Goal: Transaction & Acquisition: Purchase product/service

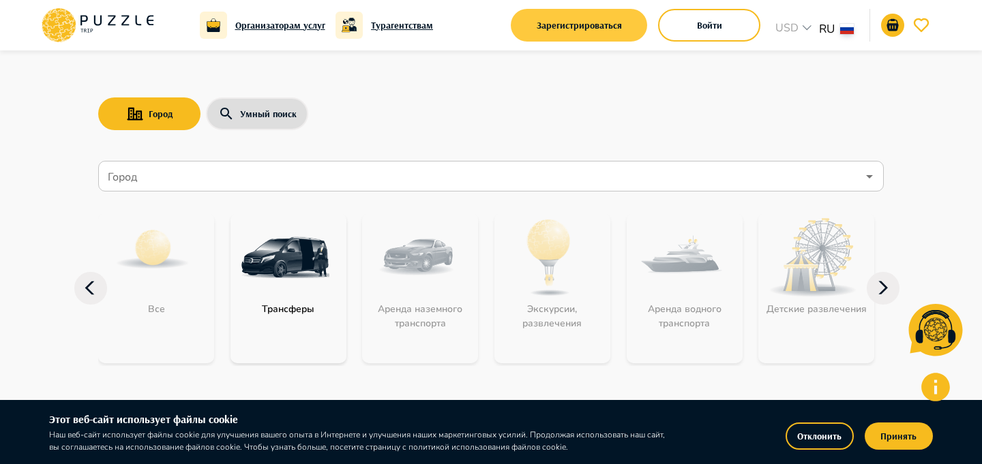
click at [542, 20] on button "Зарегистрироваться" at bounding box center [579, 25] width 136 height 33
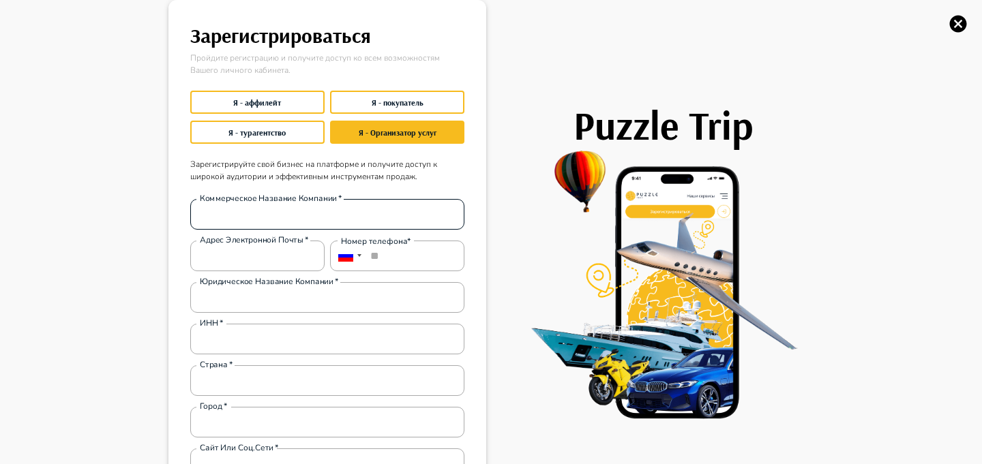
click at [279, 224] on input "Коммерческое название компании   *" at bounding box center [327, 214] width 274 height 27
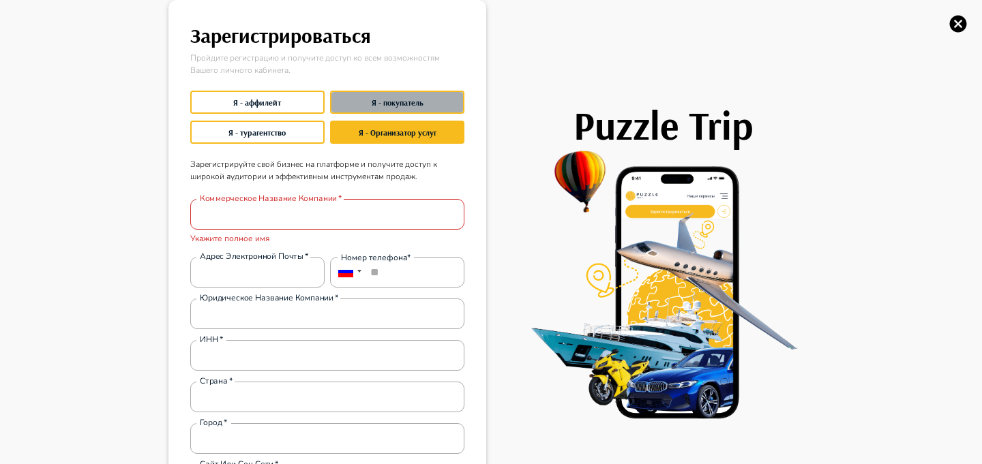
click at [374, 98] on button "Я - покупатель" at bounding box center [397, 102] width 134 height 23
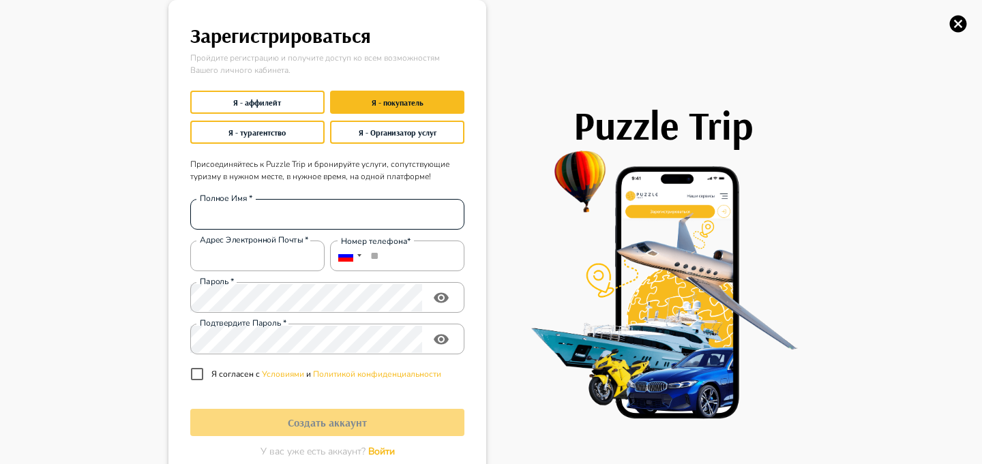
click at [276, 221] on input "Полное Имя   *" at bounding box center [327, 214] width 274 height 27
type input "*****"
type input "**********"
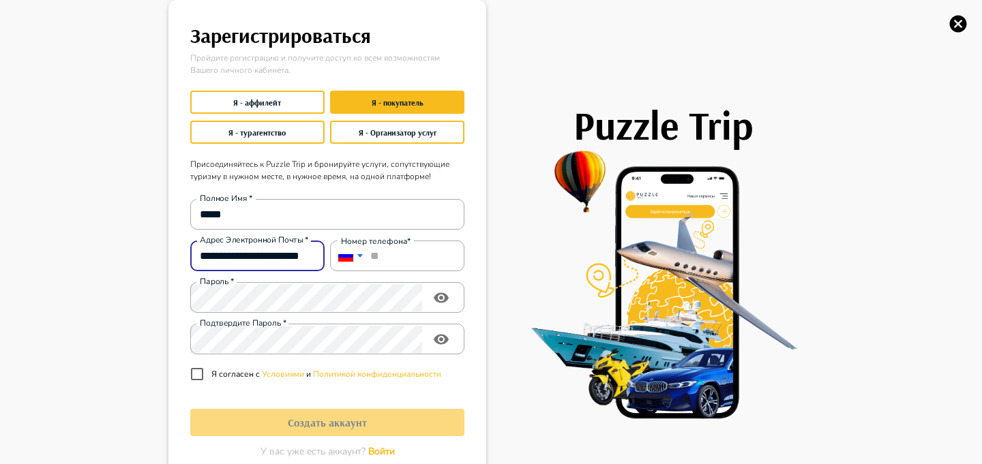
click at [361, 256] on div at bounding box center [359, 255] width 5 height 3
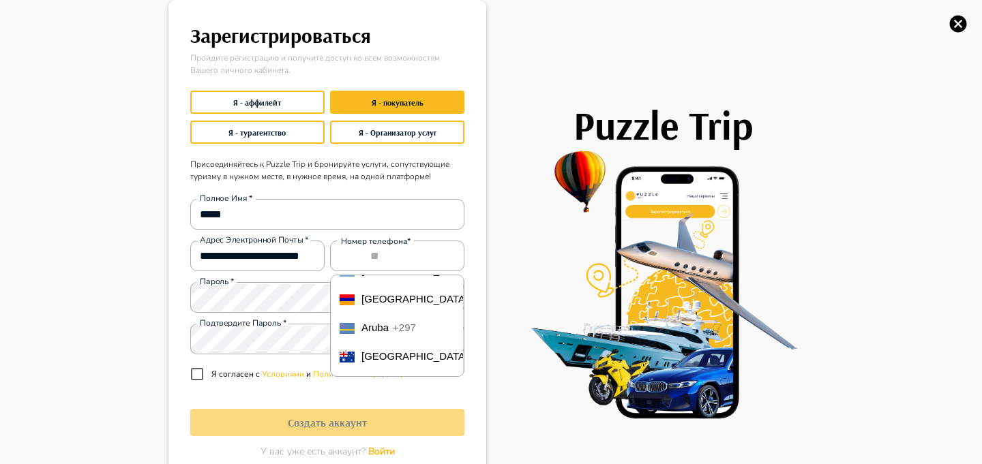
scroll to position [168, 0]
click at [472, 303] on span "+374" at bounding box center [483, 297] width 23 height 12
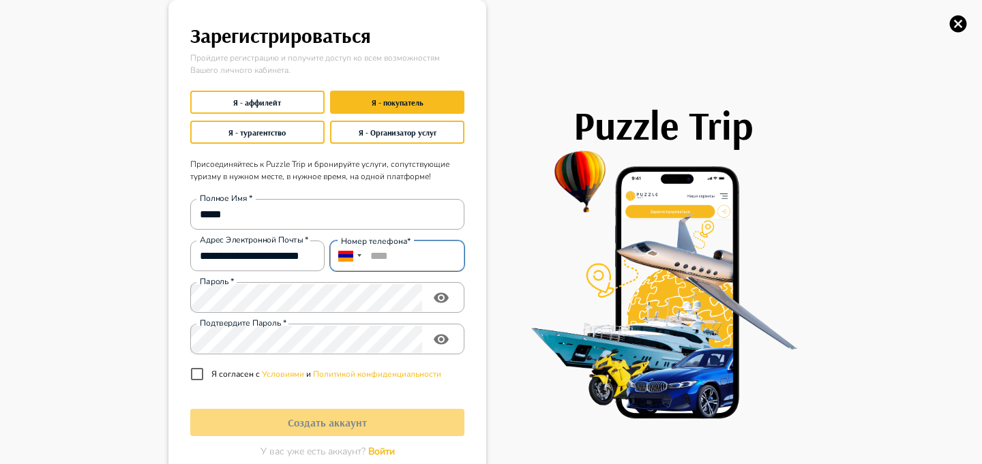
click at [432, 253] on input "****" at bounding box center [397, 256] width 134 height 31
type input "**********"
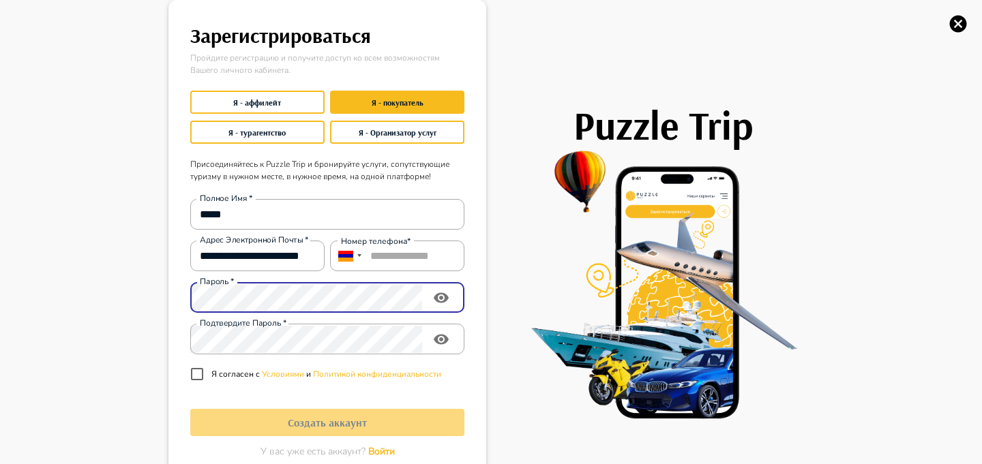
click at [249, 335] on div "**********" at bounding box center [325, 288] width 280 height 201
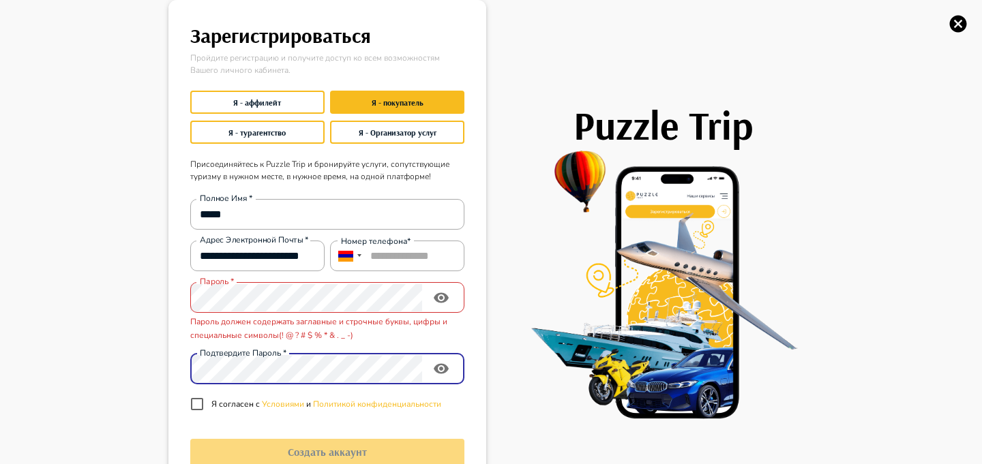
click at [444, 368] on icon "toggle password visibility" at bounding box center [441, 369] width 16 height 16
click at [447, 298] on icon "toggle password visibility" at bounding box center [441, 298] width 15 height 10
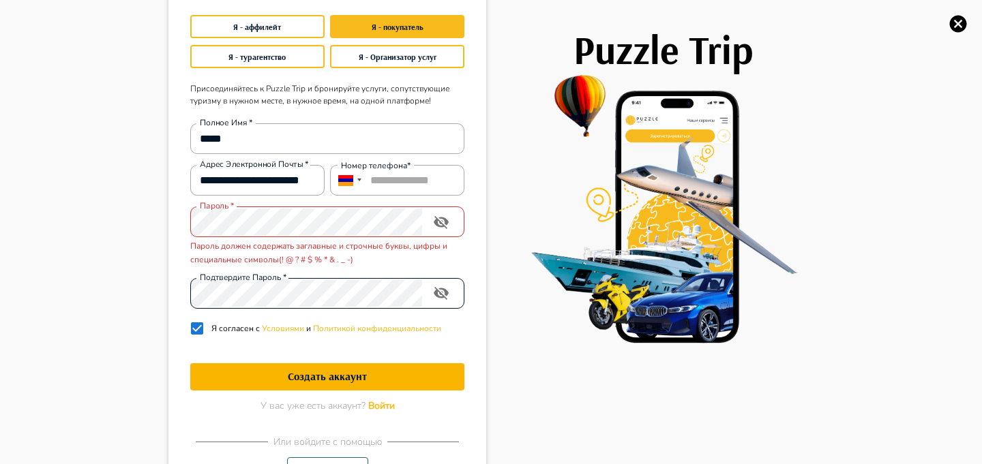
scroll to position [78, 0]
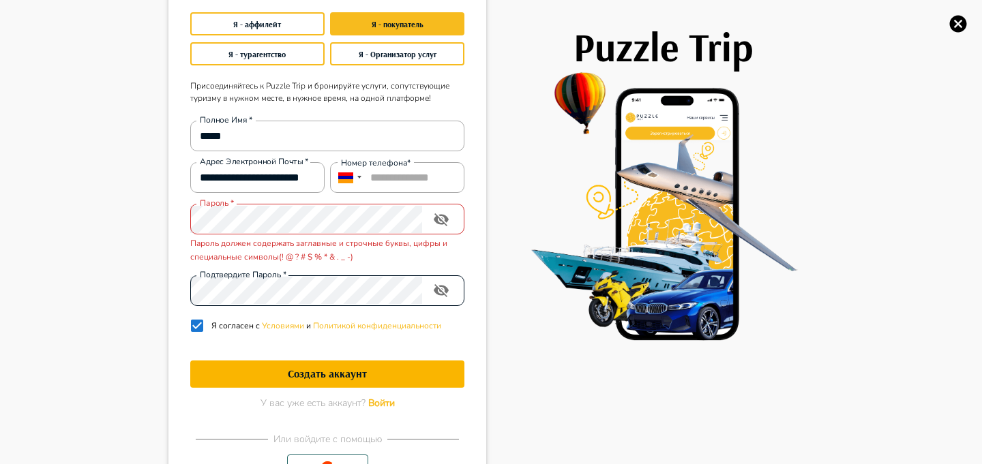
click at [292, 373] on h1 "Создать аккаунт" at bounding box center [327, 374] width 274 height 13
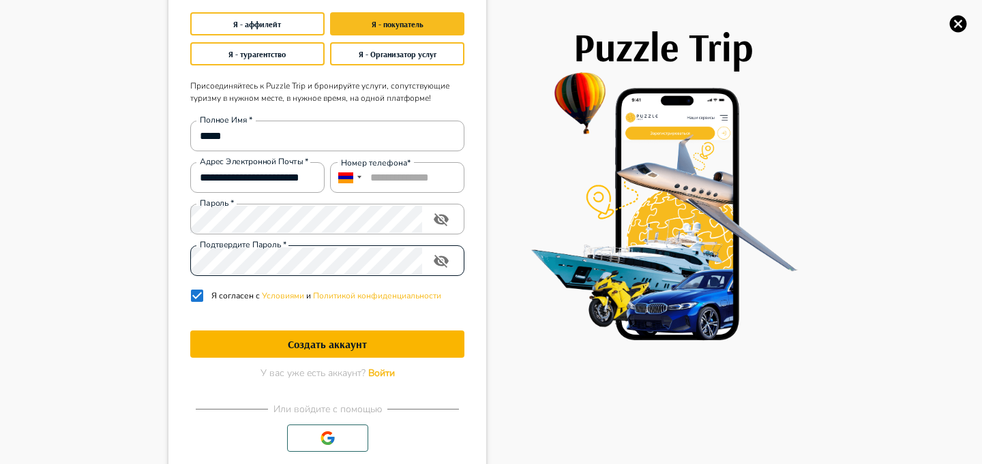
click at [280, 340] on h1 "Создать аккаунт" at bounding box center [327, 344] width 274 height 13
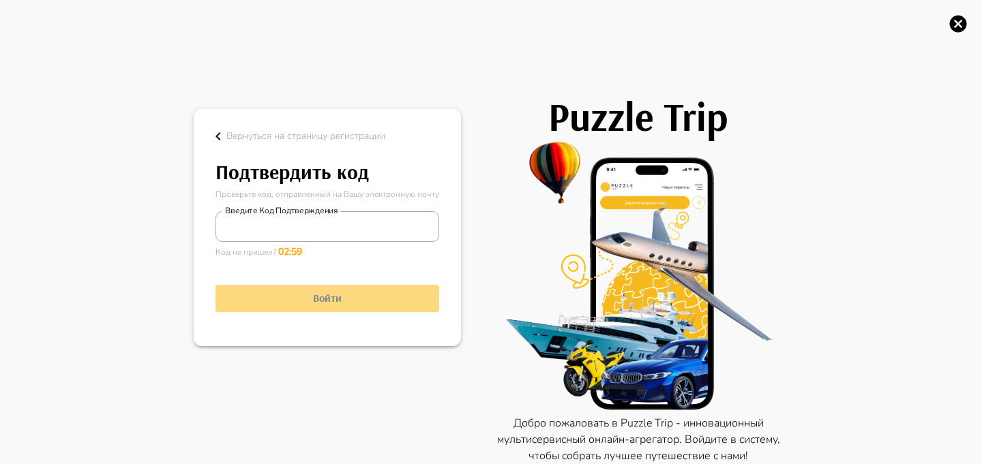
scroll to position [8, 0]
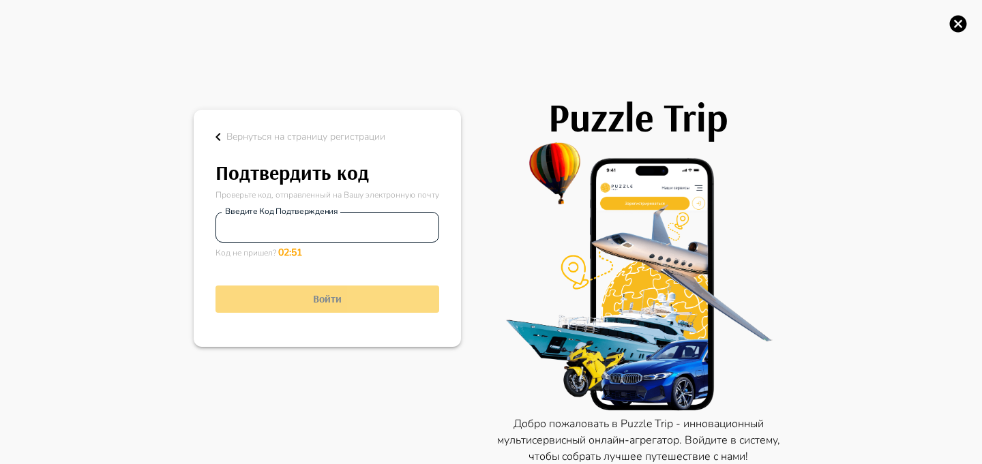
click at [321, 222] on input "Введите код подтверждения" at bounding box center [328, 226] width 224 height 27
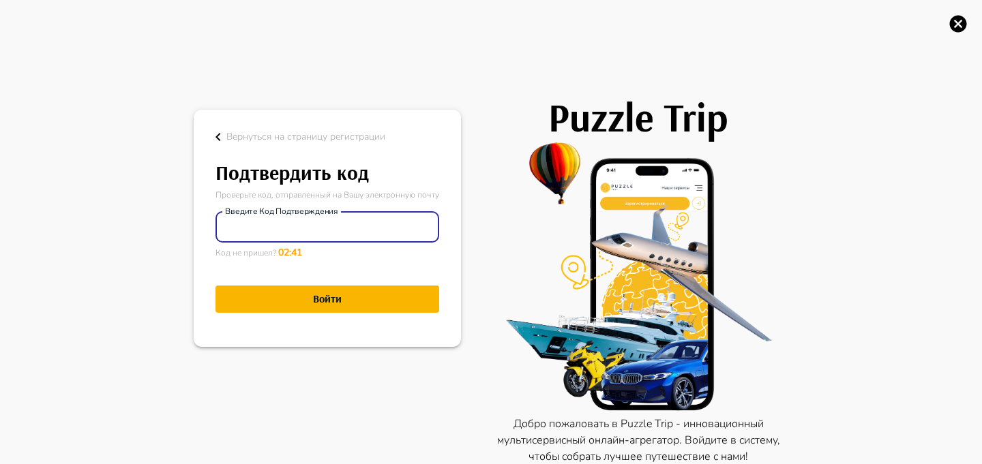
type input "******"
click at [328, 298] on h1 "Войти" at bounding box center [328, 299] width 224 height 13
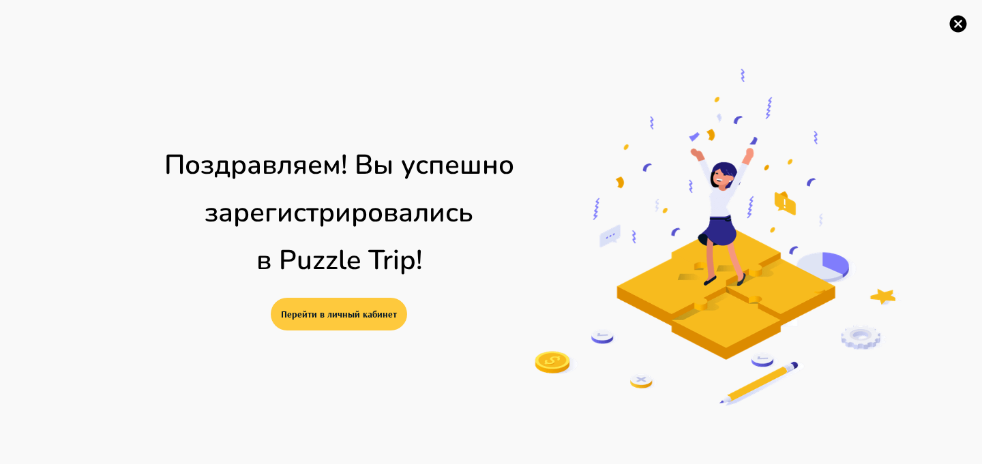
click at [321, 320] on button "Перейти в личный кабинет" at bounding box center [339, 314] width 136 height 33
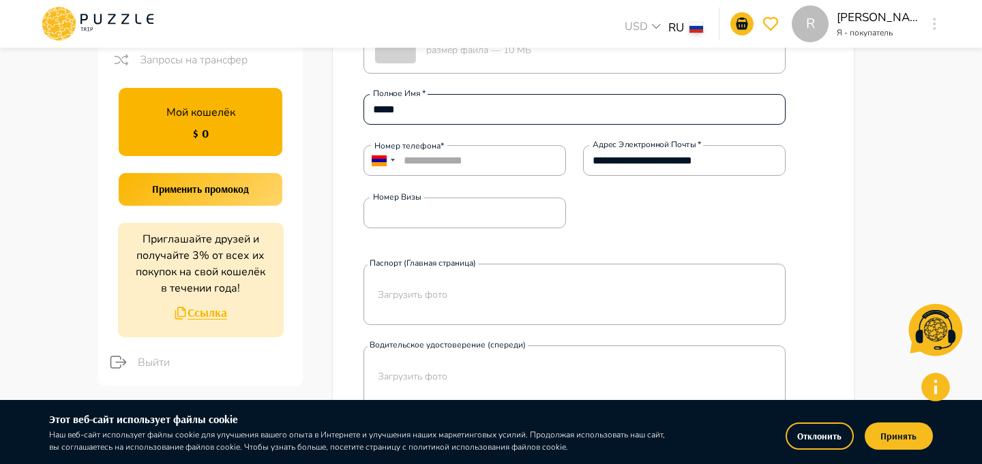
scroll to position [141, 0]
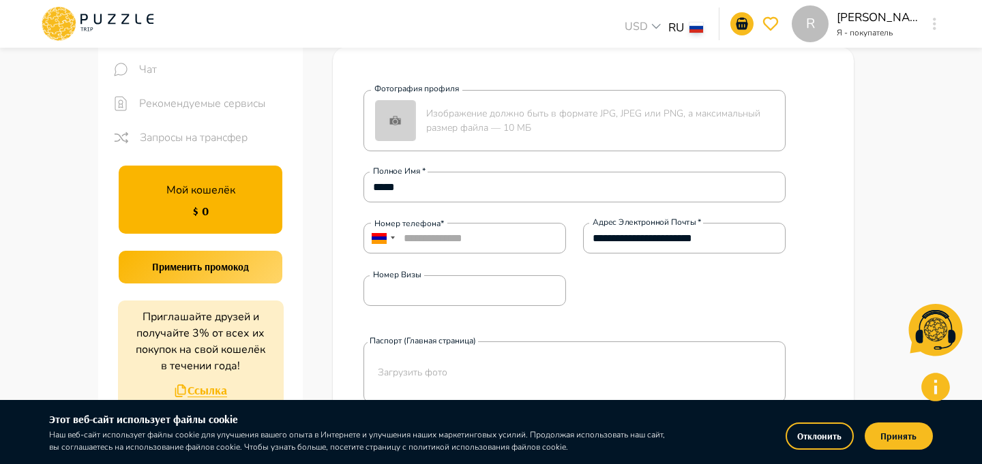
click at [208, 217] on h1 "$ 0" at bounding box center [201, 211] width 16 height 14
drag, startPoint x: 186, startPoint y: 209, endPoint x: 212, endPoint y: 208, distance: 26.6
click at [211, 209] on div "Мой кошелёк $ 0" at bounding box center [201, 200] width 164 height 68
click at [381, 214] on div "**********" at bounding box center [575, 450] width 422 height 721
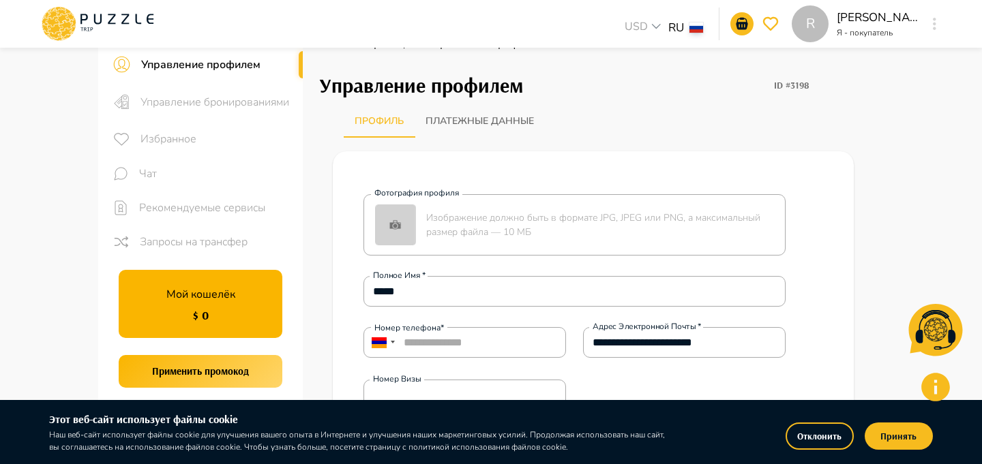
scroll to position [0, 0]
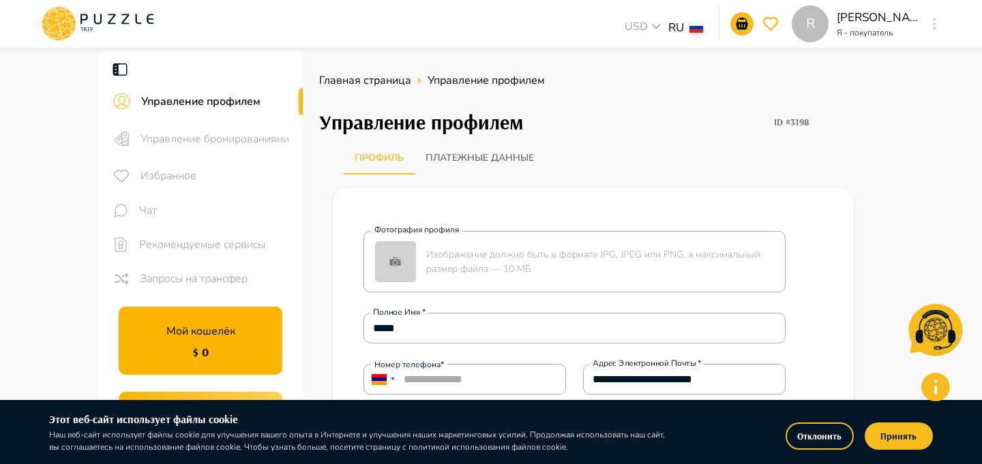
click at [891, 119] on div at bounding box center [491, 232] width 982 height 464
click at [879, 142] on div at bounding box center [491, 232] width 982 height 464
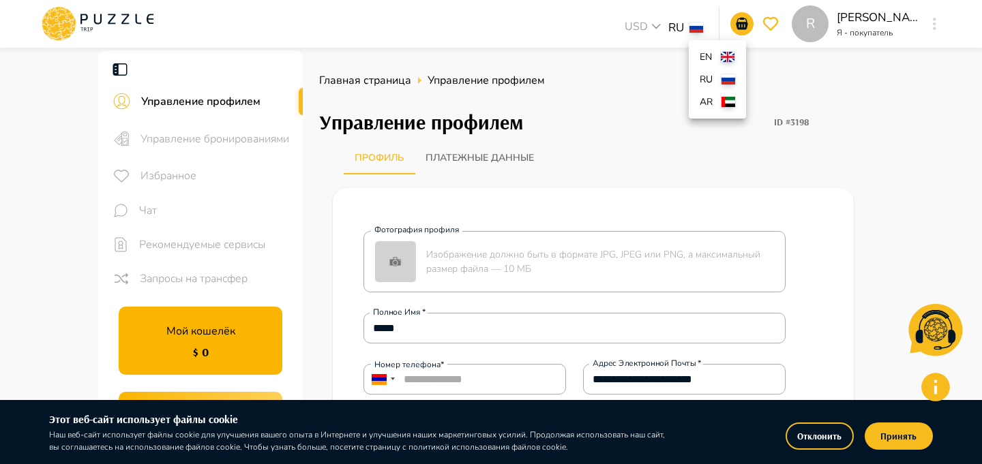
click at [676, 27] on div at bounding box center [491, 232] width 982 height 464
click at [199, 140] on div at bounding box center [491, 232] width 982 height 464
click at [238, 125] on div "Управление бронированиями" at bounding box center [200, 138] width 205 height 39
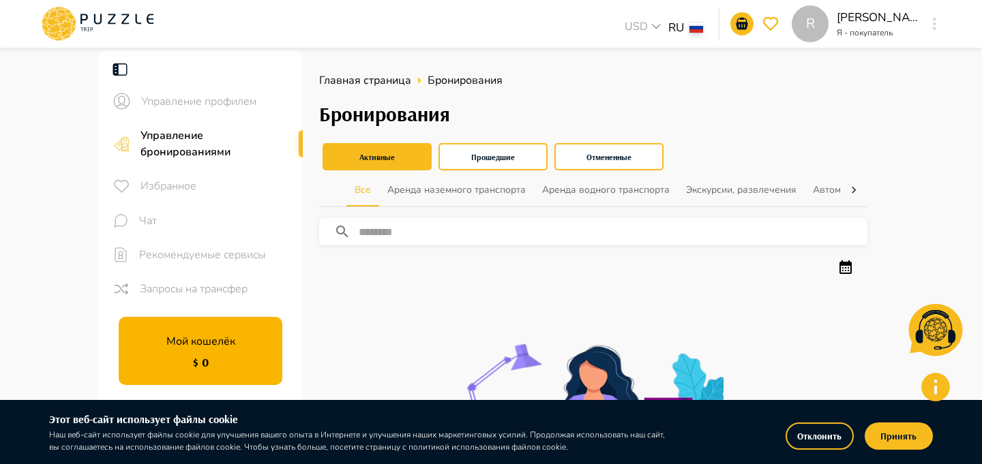
click at [78, 25] on icon at bounding box center [98, 23] width 116 height 35
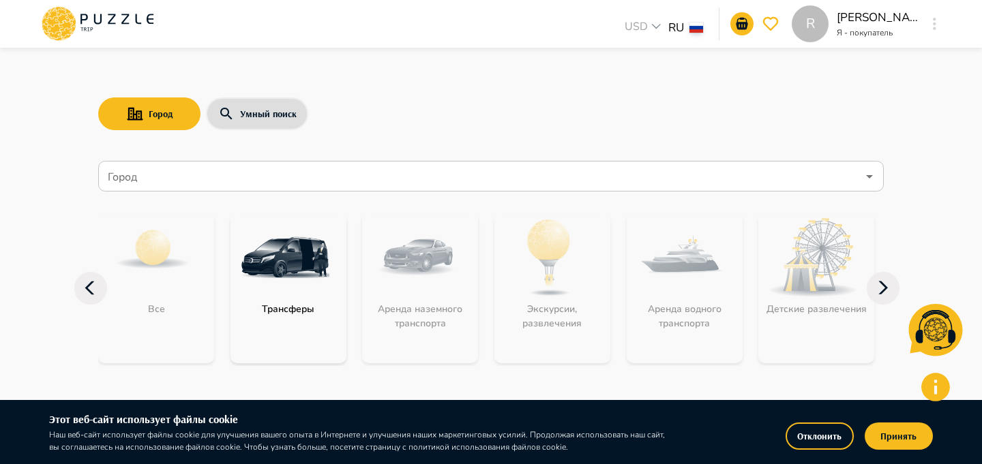
click at [829, 35] on div "R" at bounding box center [810, 23] width 37 height 37
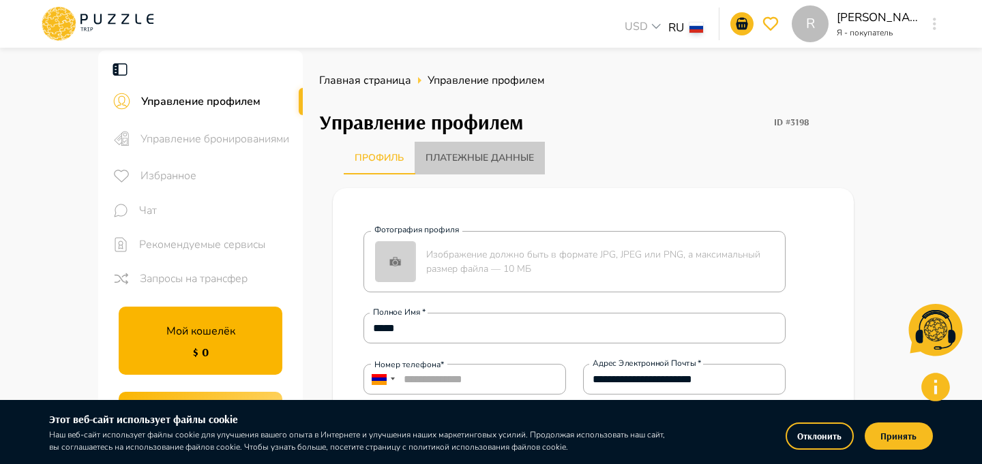
click at [467, 162] on button "Платежные данные" at bounding box center [480, 158] width 130 height 33
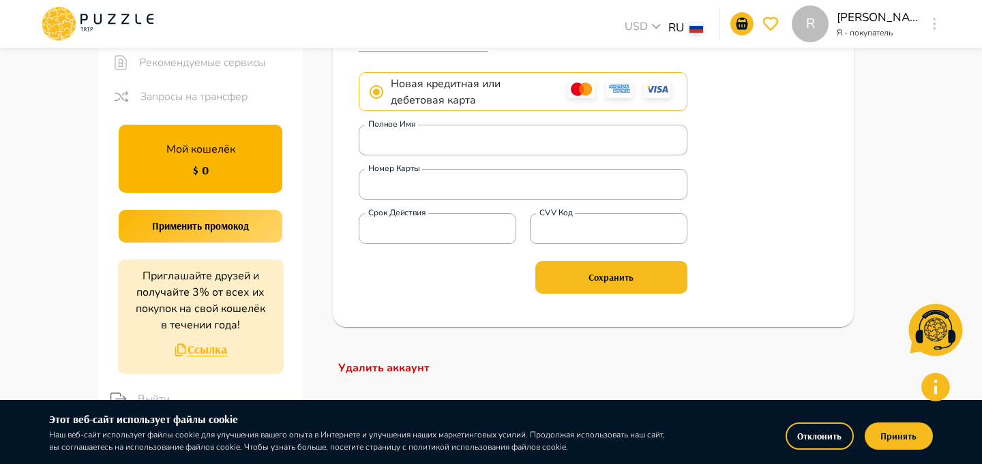
scroll to position [186, 0]
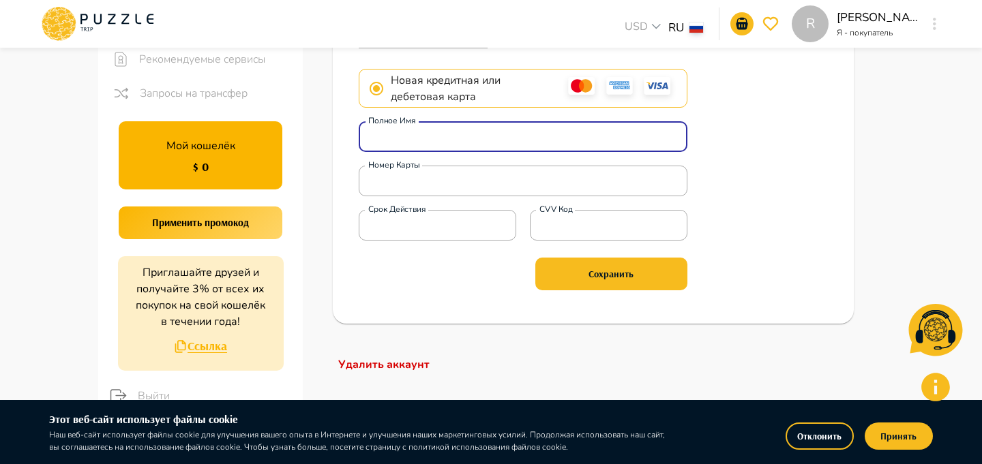
click at [441, 143] on input "Полное имя" at bounding box center [523, 137] width 328 height 38
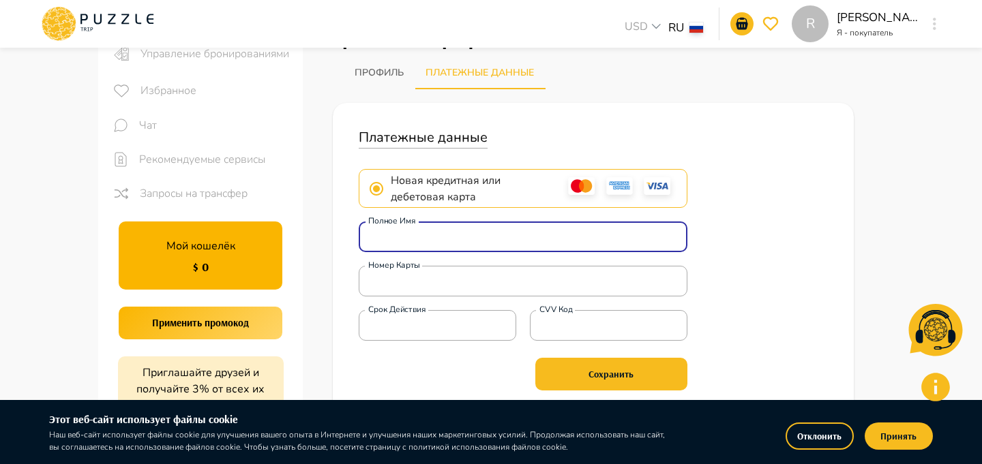
scroll to position [89, 0]
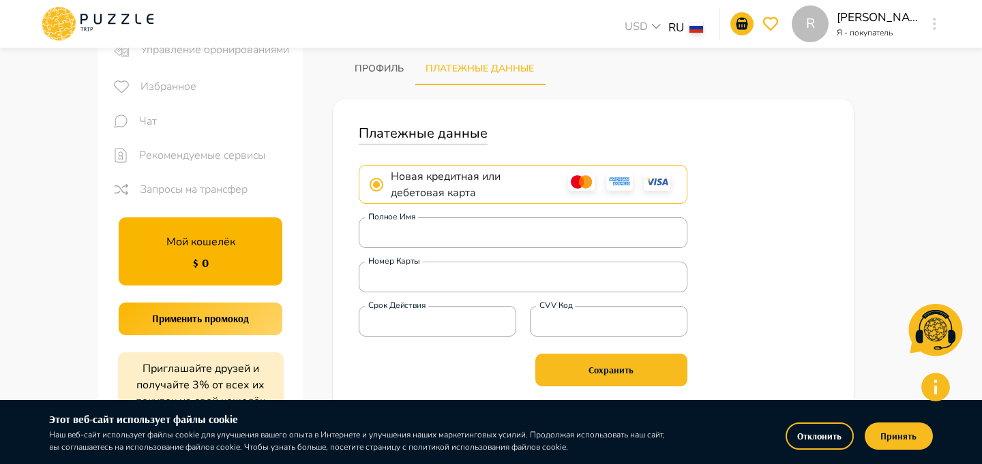
click at [413, 265] on label "Номер карты" at bounding box center [394, 262] width 52 height 12
click at [413, 265] on input "Номер карты" at bounding box center [523, 277] width 328 height 38
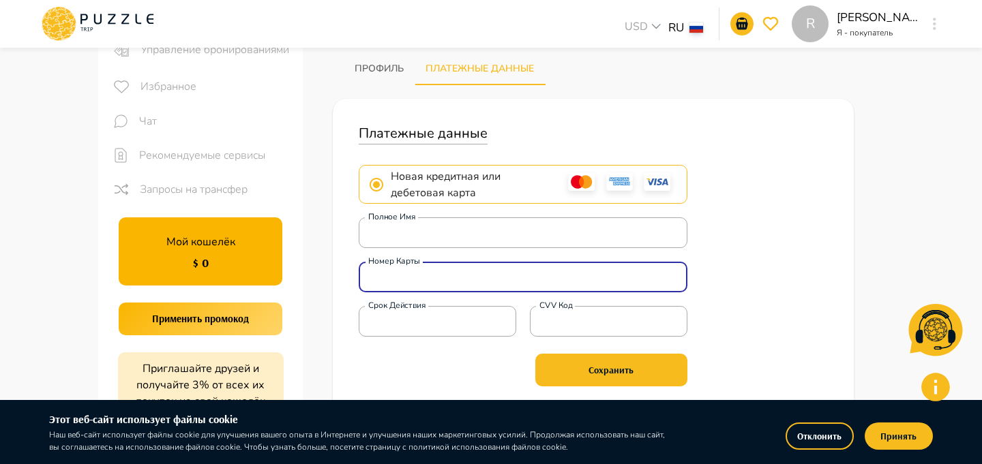
click at [413, 269] on input "Номер карты" at bounding box center [523, 277] width 328 height 38
click at [402, 327] on input "Срок действия" at bounding box center [438, 322] width 158 height 38
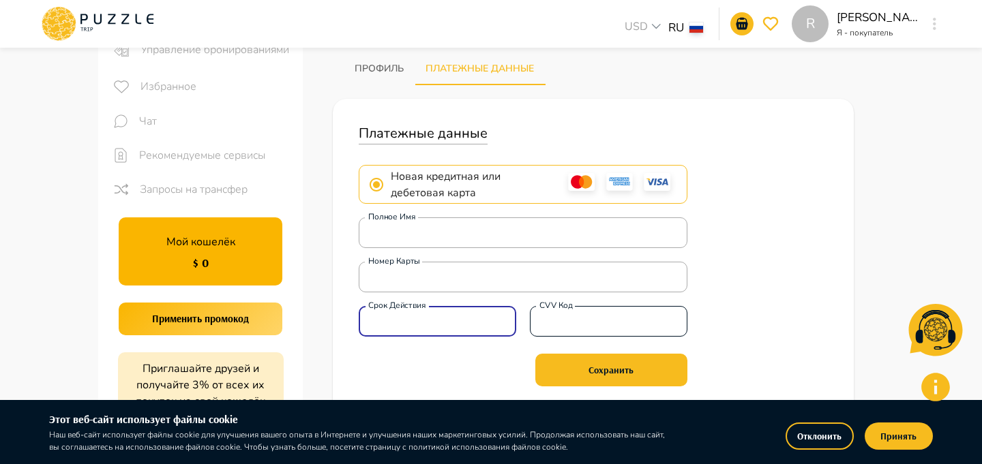
click at [561, 322] on input "CVV код" at bounding box center [609, 322] width 158 height 38
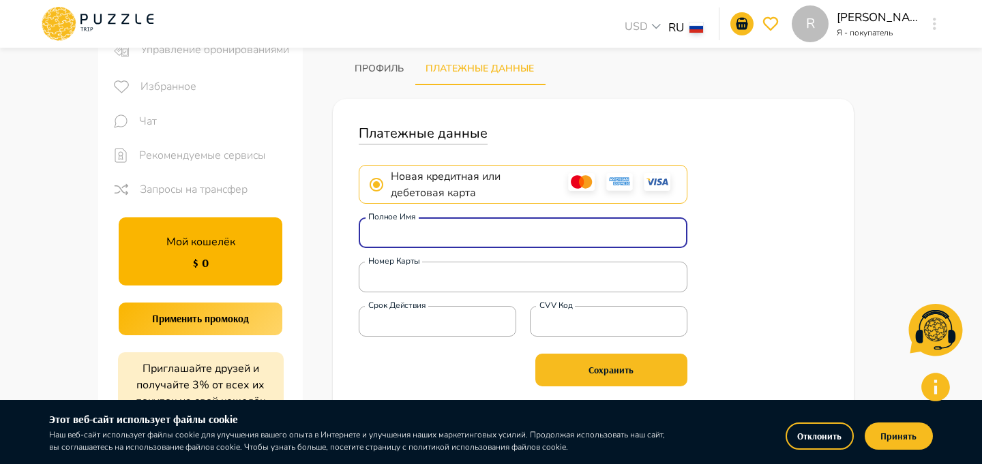
click at [416, 239] on input "Полное имя" at bounding box center [523, 233] width 328 height 38
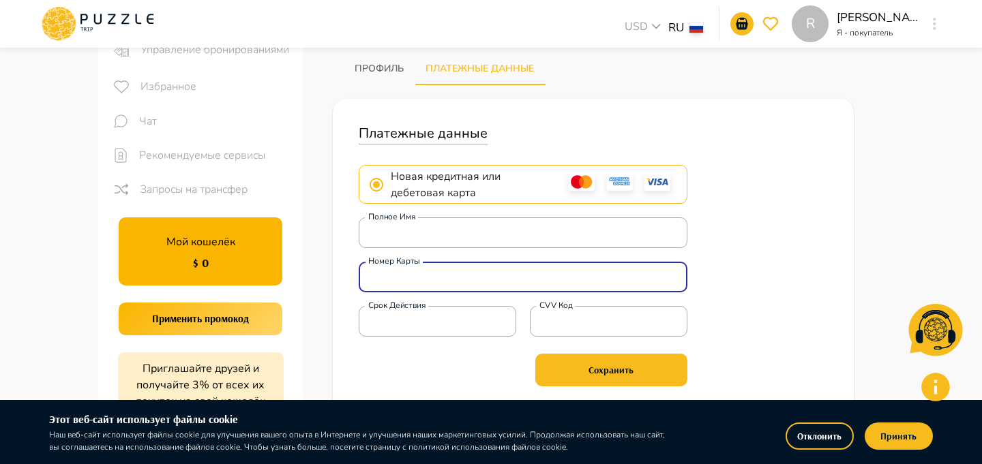
click at [391, 277] on input "Номер карты" at bounding box center [523, 277] width 328 height 38
click at [421, 325] on input "Срок действия" at bounding box center [438, 322] width 158 height 38
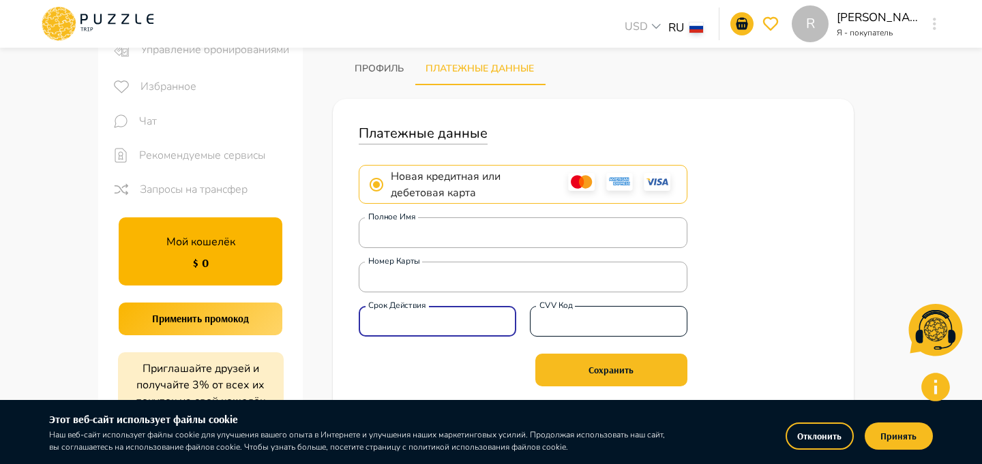
click at [546, 326] on input "CVV код" at bounding box center [609, 322] width 158 height 38
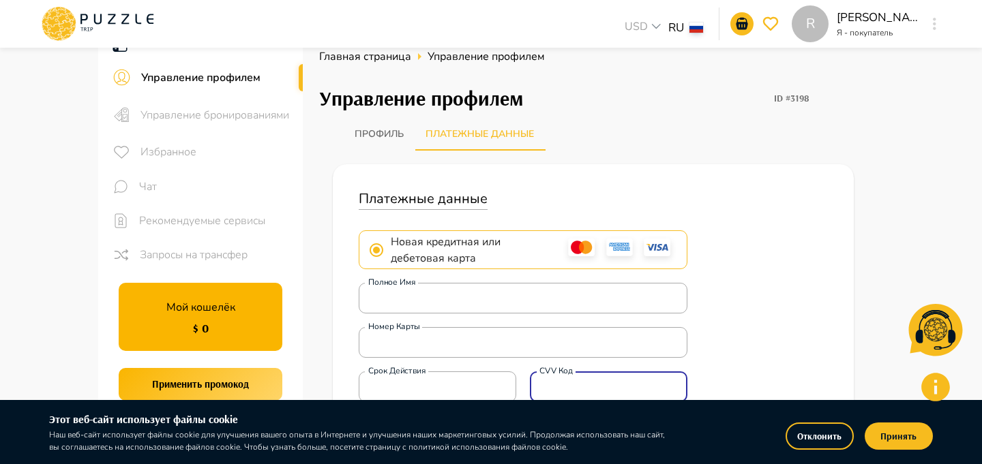
scroll to position [0, 0]
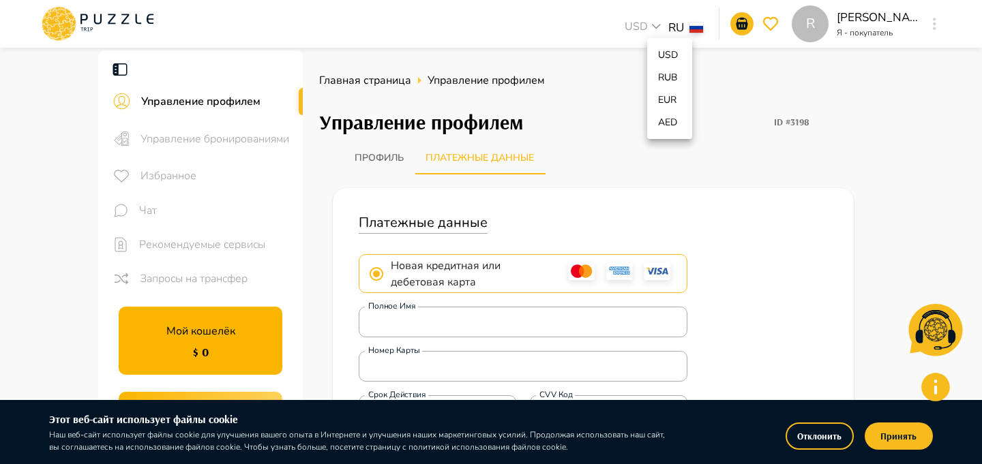
click at [681, 29] on body "R USD *** RU ** R [PERSON_NAME] - покупатель R Управление профилем Управление б…" at bounding box center [491, 471] width 982 height 943
click at [617, 66] on div at bounding box center [491, 232] width 982 height 464
click at [685, 31] on body "R USD *** RU ** R [PERSON_NAME] - покупатель R Управление профилем Управление б…" at bounding box center [491, 471] width 982 height 943
click at [788, 100] on div at bounding box center [491, 232] width 982 height 464
click at [101, 15] on icon at bounding box center [98, 19] width 8 height 10
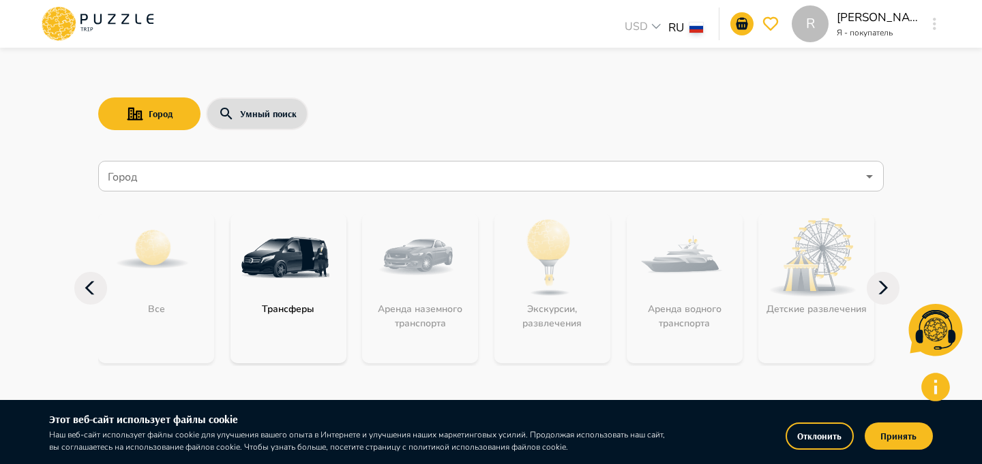
click at [427, 76] on div at bounding box center [491, 232] width 982 height 464
click at [130, 115] on icon "search-with-city" at bounding box center [135, 114] width 16 height 14
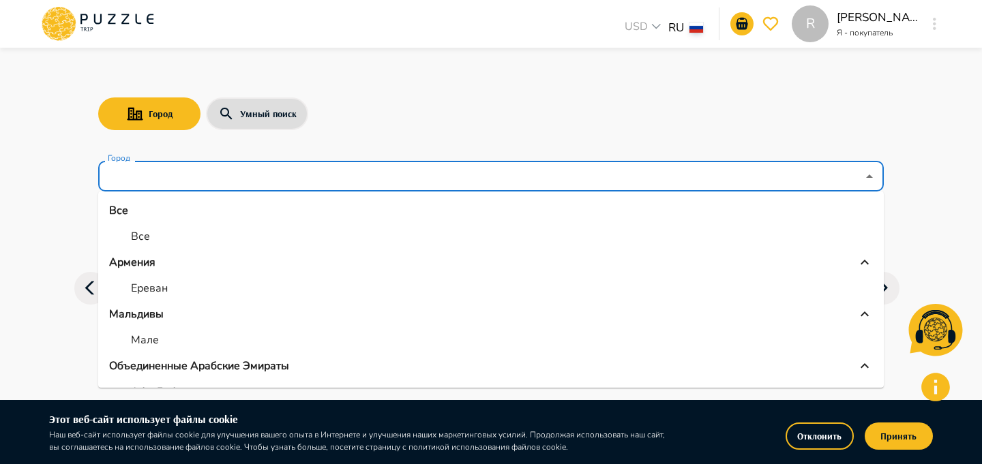
click at [161, 181] on input "Город" at bounding box center [481, 177] width 752 height 26
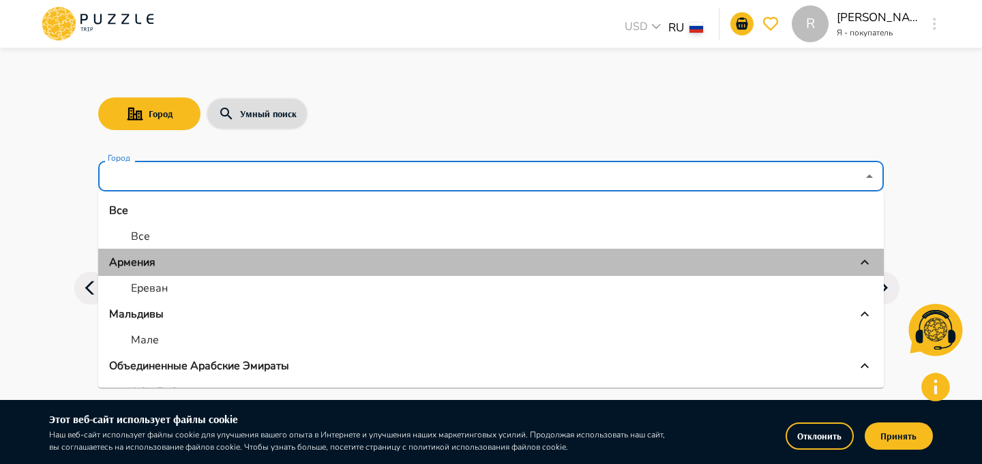
click at [168, 264] on div "Армения" at bounding box center [491, 262] width 764 height 16
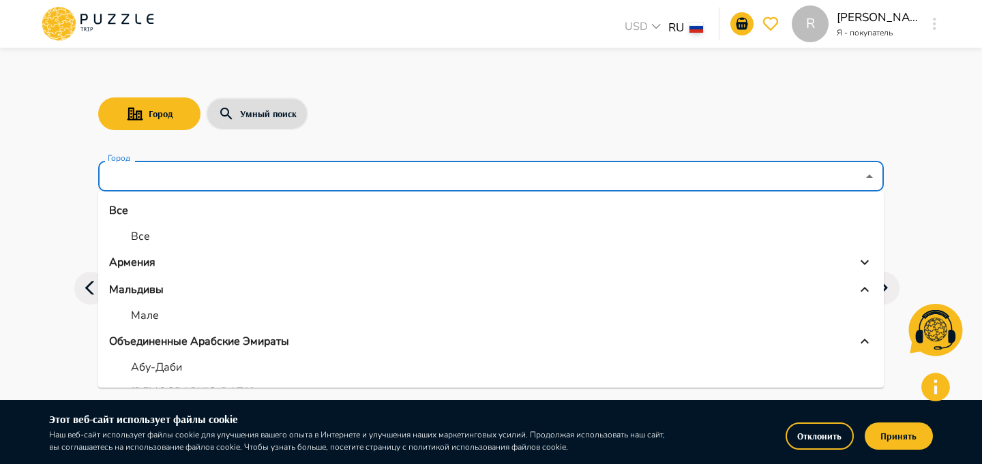
click at [168, 264] on div "Армения" at bounding box center [491, 262] width 764 height 16
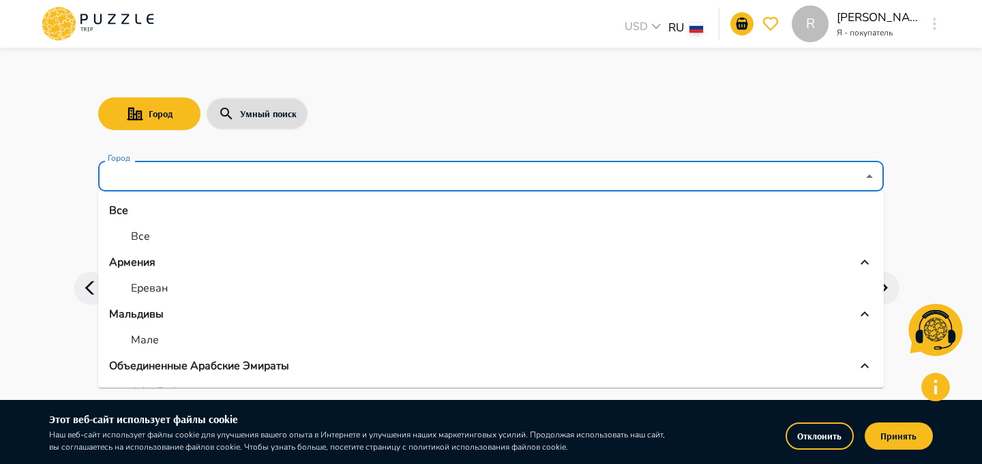
click at [166, 286] on p "Ереван" at bounding box center [149, 288] width 37 height 16
type input "******"
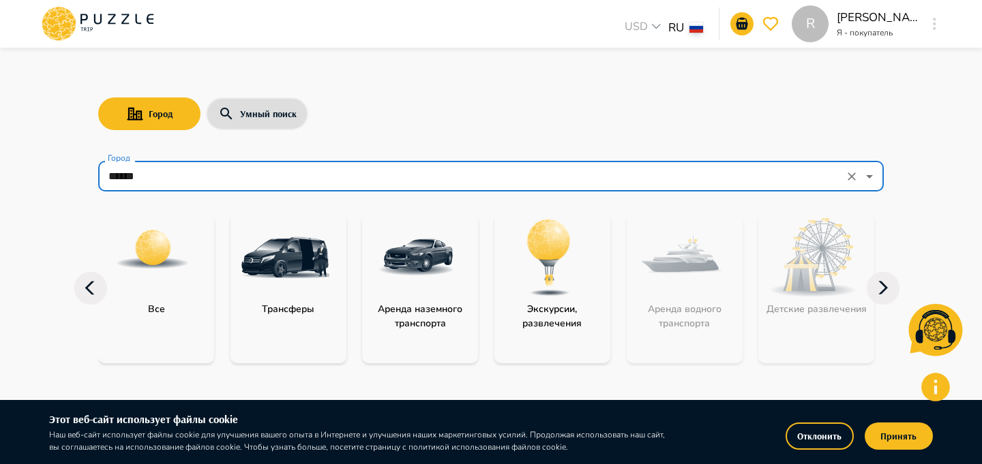
click at [644, 185] on input "******" at bounding box center [472, 177] width 735 height 26
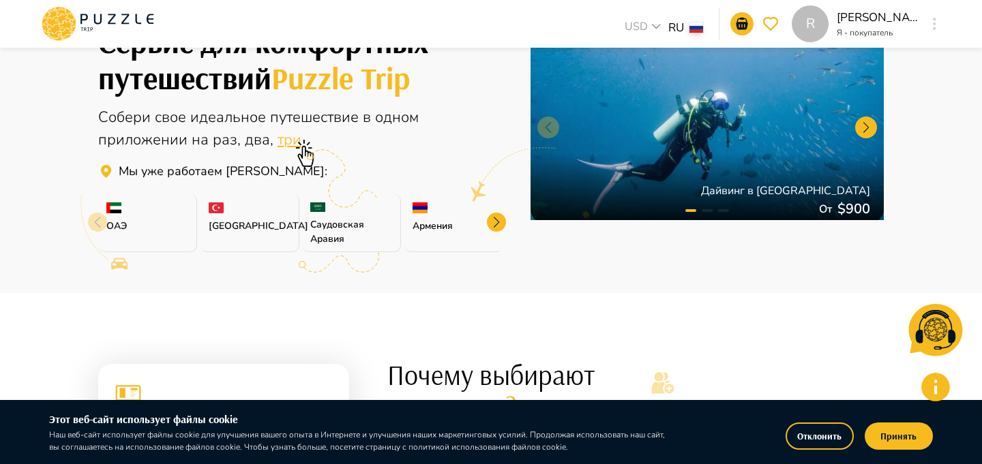
scroll to position [392, 0]
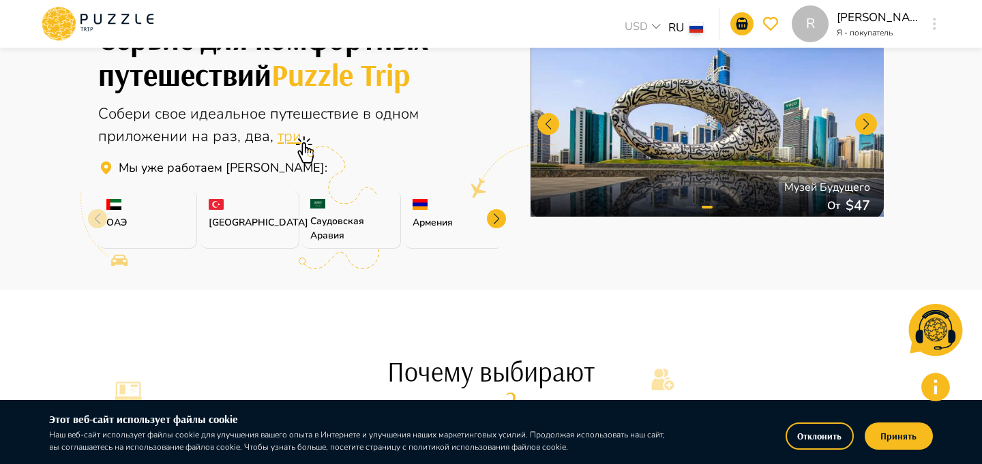
click at [432, 222] on p "Армения" at bounding box center [454, 223] width 82 height 14
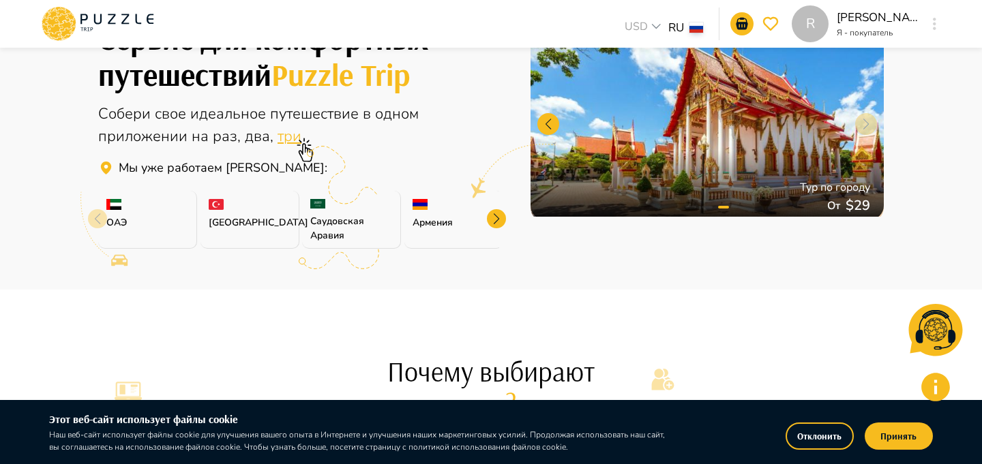
click at [421, 206] on img at bounding box center [420, 204] width 15 height 11
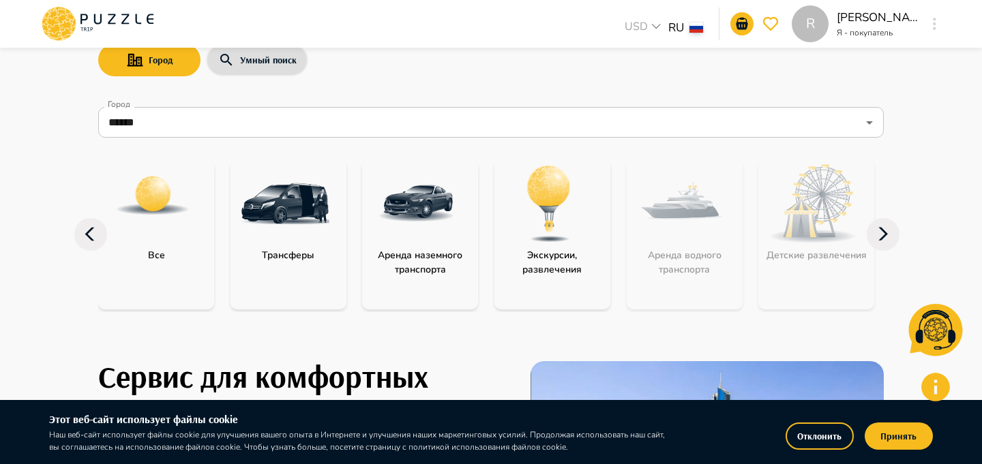
scroll to position [60, 0]
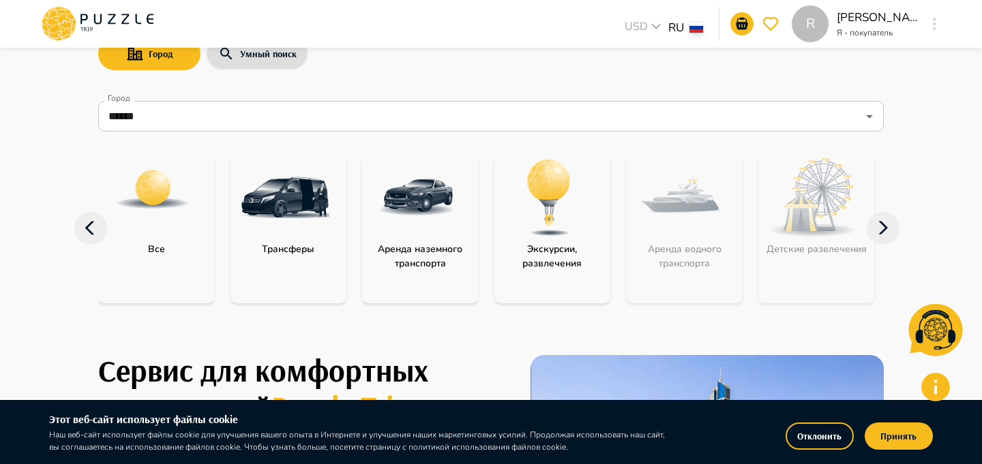
click at [167, 194] on img "category-all" at bounding box center [153, 189] width 76 height 76
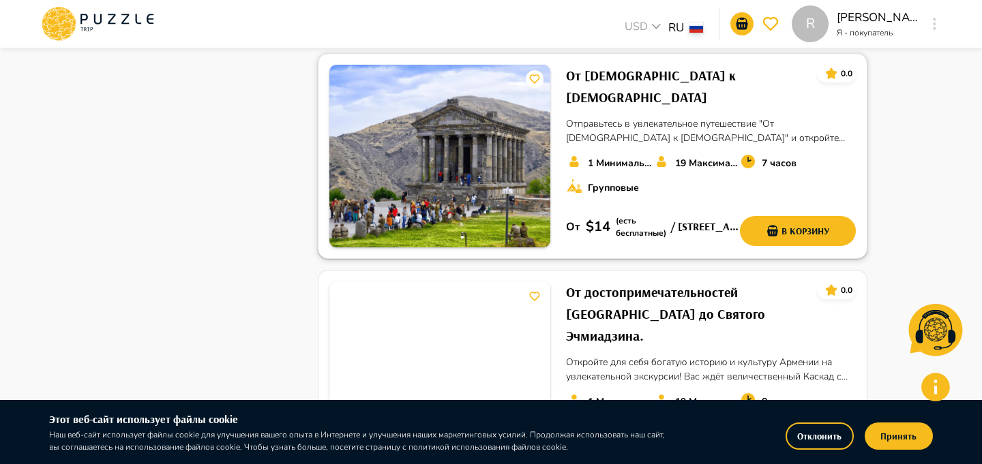
scroll to position [810, 0]
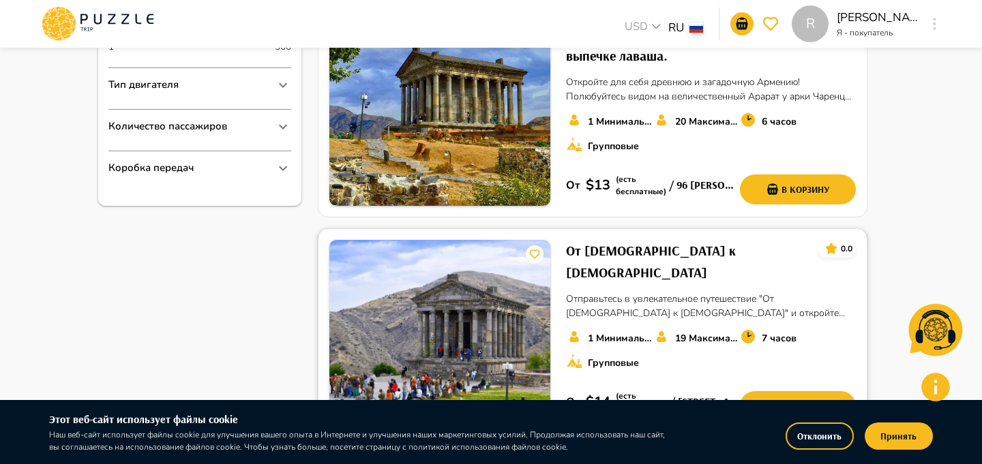
click at [591, 240] on h6 "От [DEMOGRAPHIC_DATA] к [DEMOGRAPHIC_DATA]" at bounding box center [686, 262] width 241 height 44
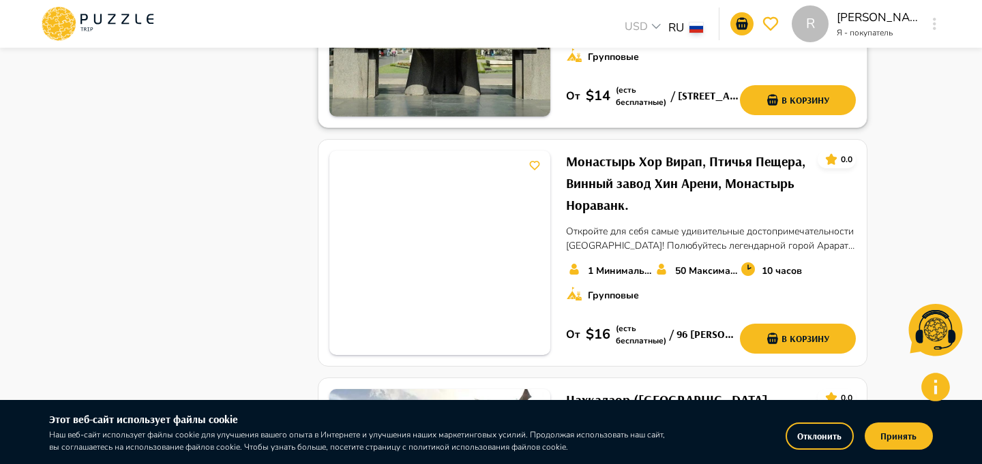
scroll to position [1357, 0]
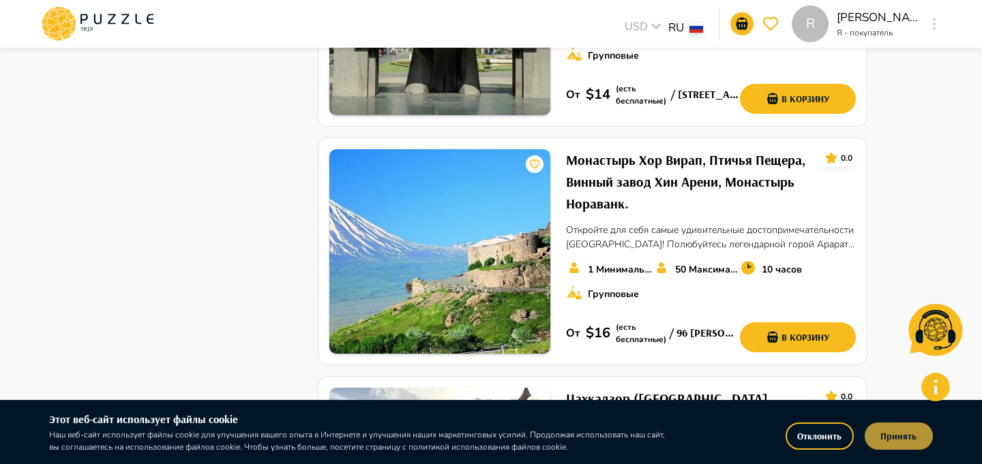
click at [905, 433] on button "Принять" at bounding box center [899, 436] width 68 height 27
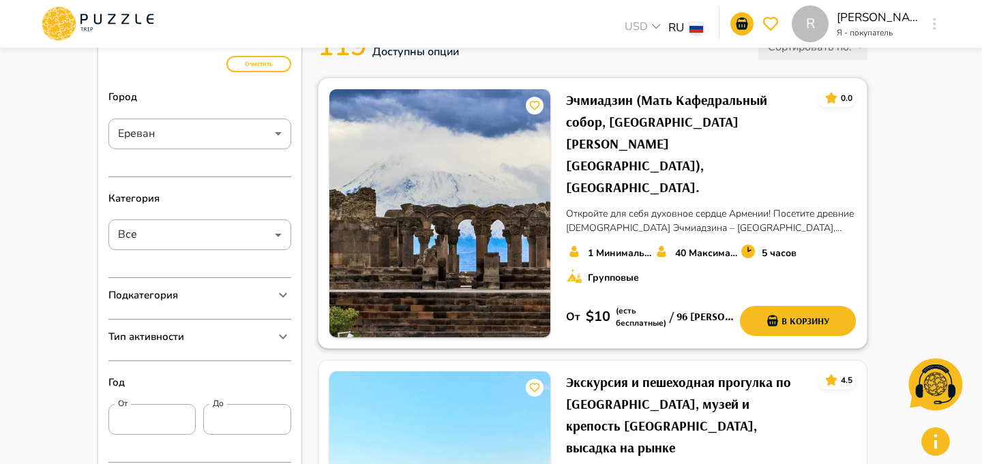
scroll to position [158, 0]
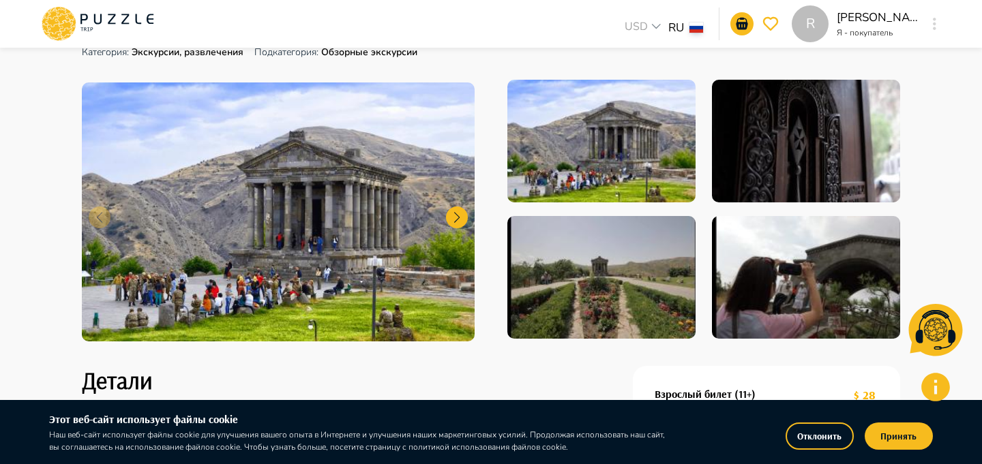
scroll to position [140, 0]
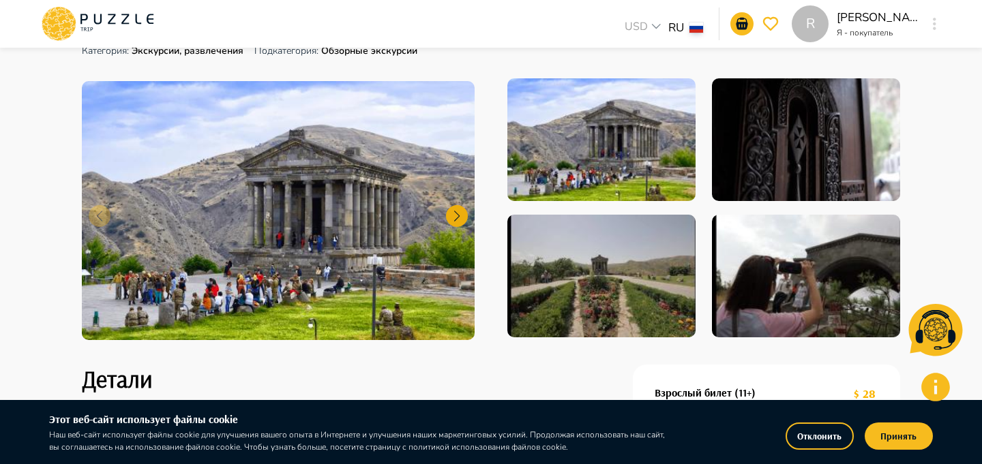
click at [456, 221] on div at bounding box center [457, 216] width 22 height 22
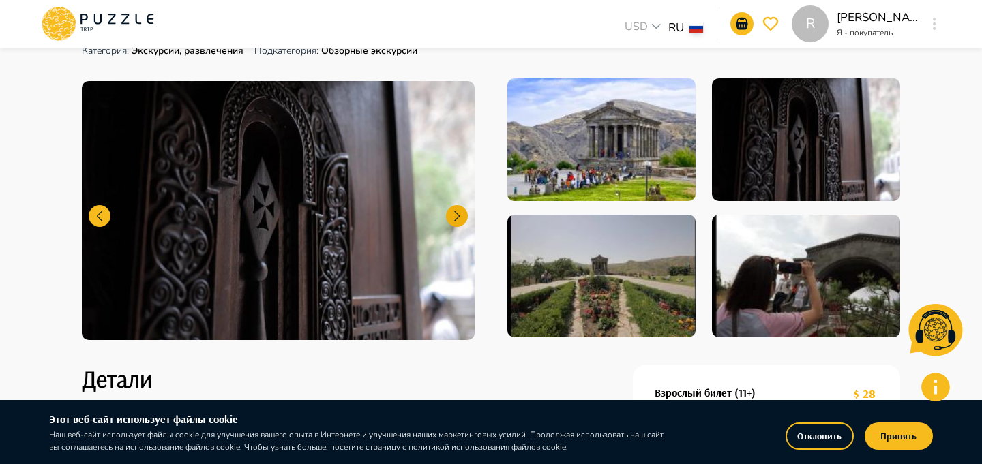
click at [456, 221] on div at bounding box center [457, 216] width 22 height 22
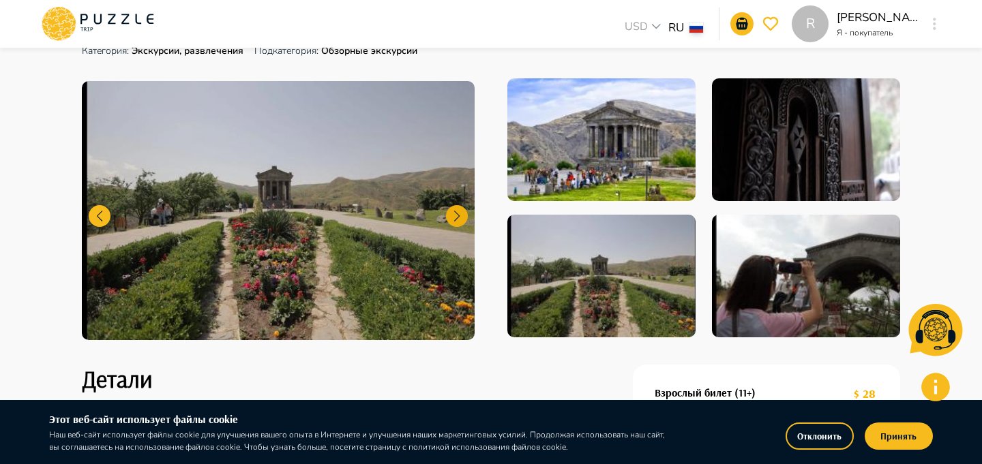
click at [456, 221] on div at bounding box center [457, 216] width 22 height 22
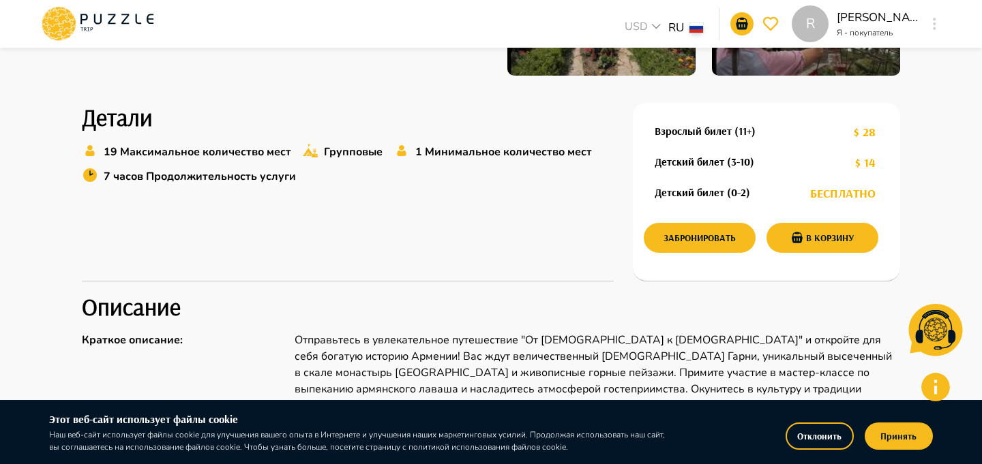
scroll to position [0, 0]
